Goal: Use online tool/utility: Use online tool/utility

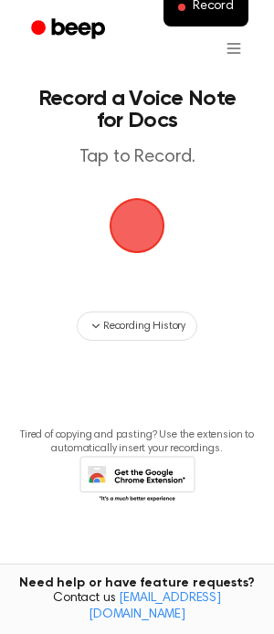
click at [142, 239] on span "button" at bounding box center [137, 225] width 51 height 51
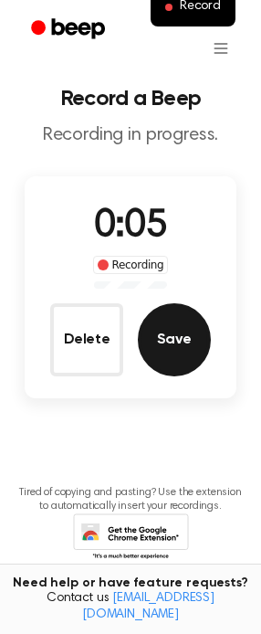
click at [159, 352] on button "Save" at bounding box center [174, 339] width 73 height 73
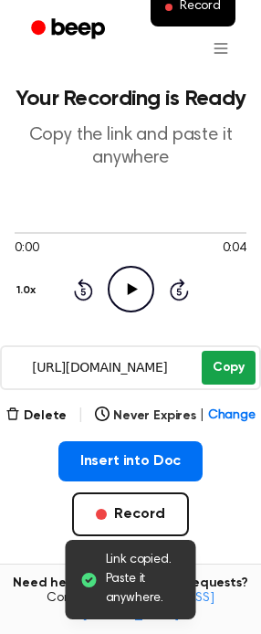
click at [235, 367] on button "Copy" at bounding box center [229, 368] width 54 height 34
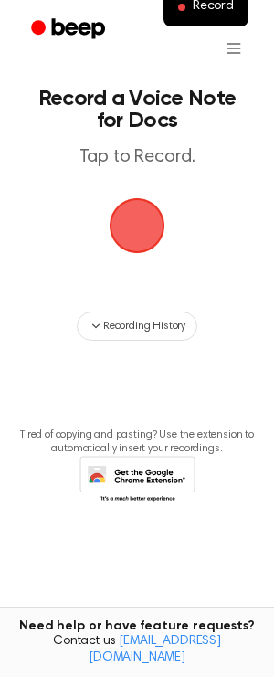
click at [147, 220] on span "button" at bounding box center [137, 225] width 51 height 51
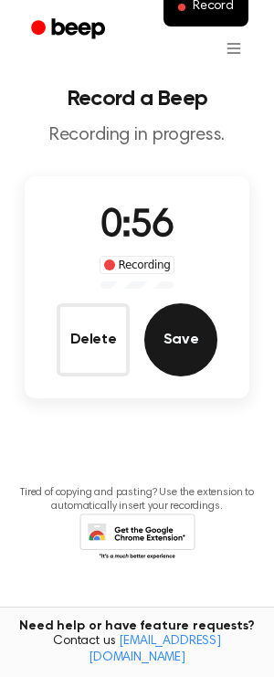
click at [201, 365] on button "Save" at bounding box center [180, 339] width 73 height 73
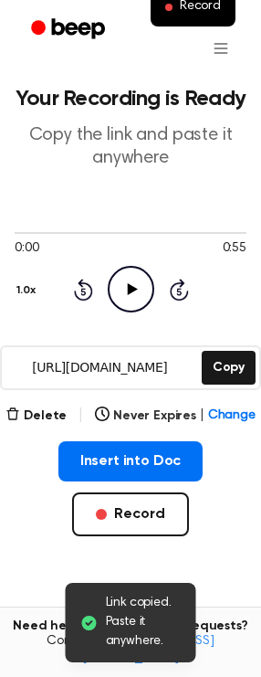
click at [133, 288] on icon at bounding box center [132, 289] width 10 height 12
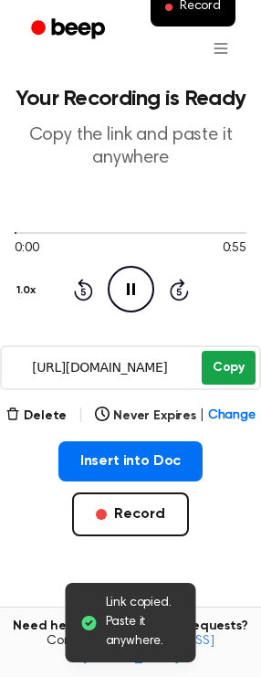
click at [213, 362] on button "Copy" at bounding box center [229, 368] width 54 height 34
